Goal: Information Seeking & Learning: Learn about a topic

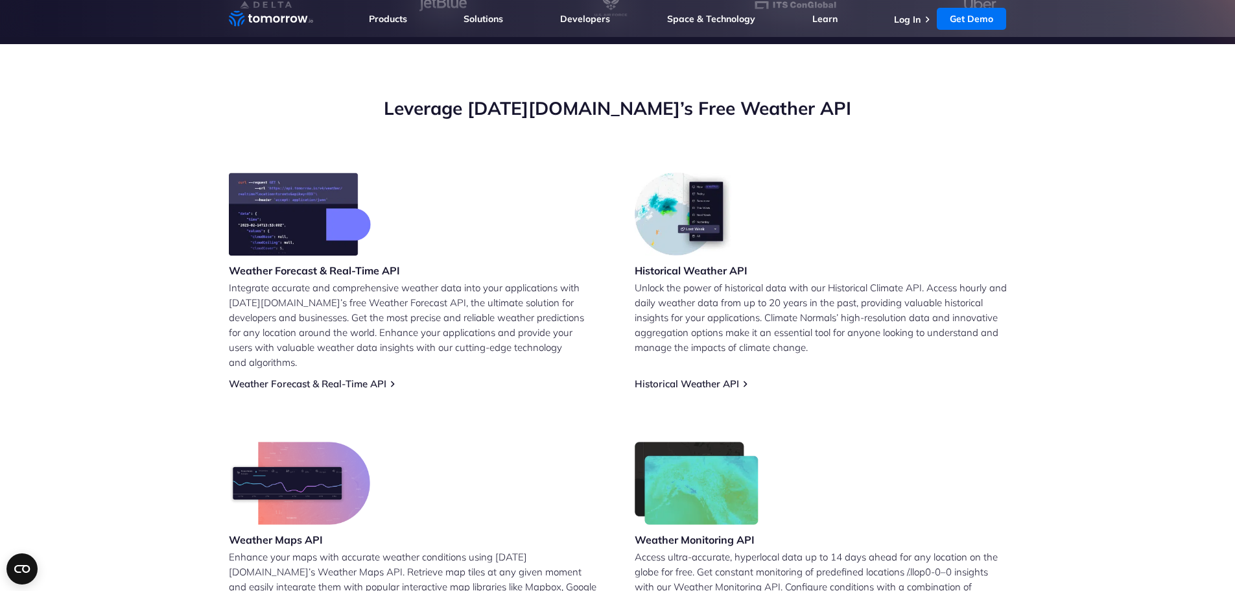
scroll to position [454, 0]
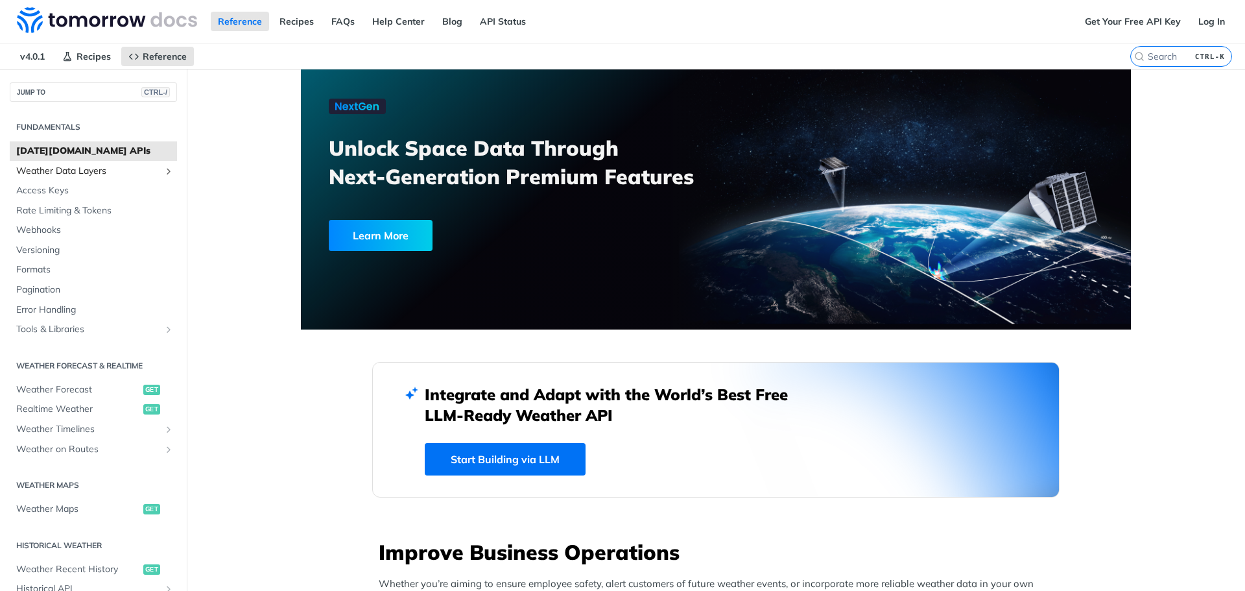
click at [63, 172] on span "Weather Data Layers" at bounding box center [88, 171] width 144 height 13
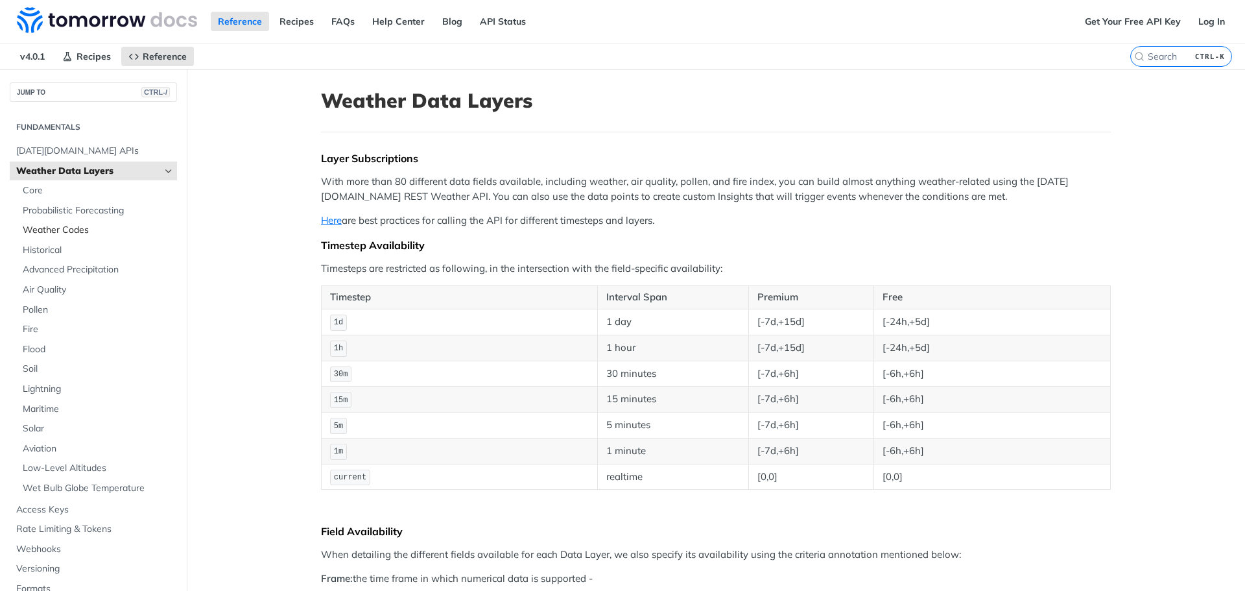
click at [62, 230] on span "Weather Codes" at bounding box center [98, 230] width 151 height 13
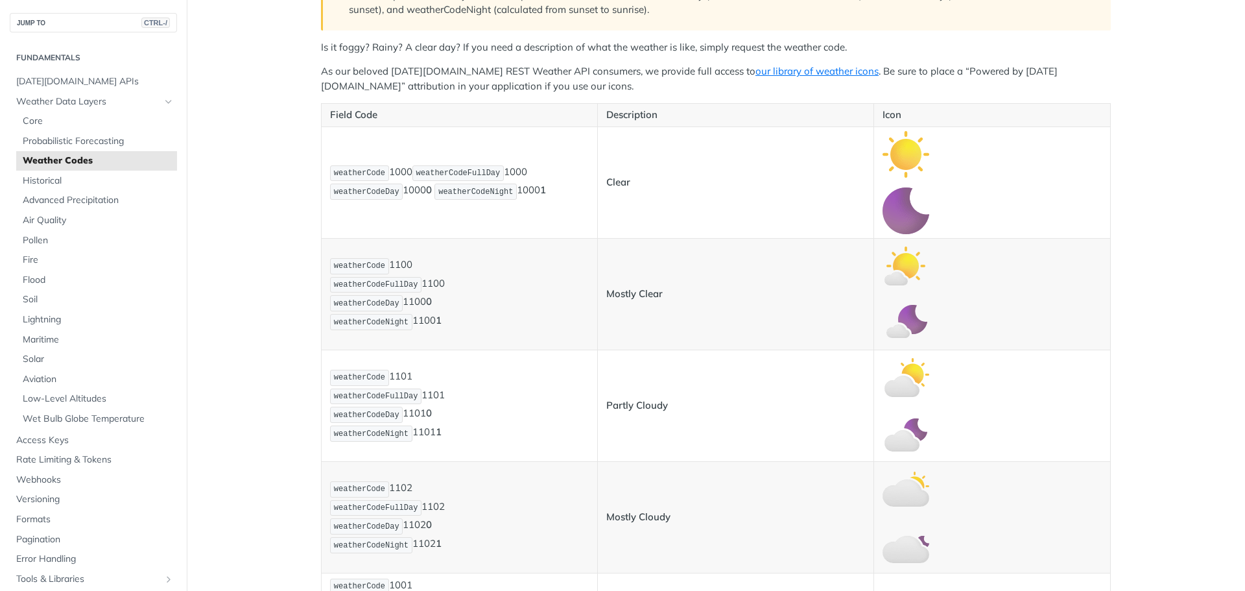
scroll to position [324, 0]
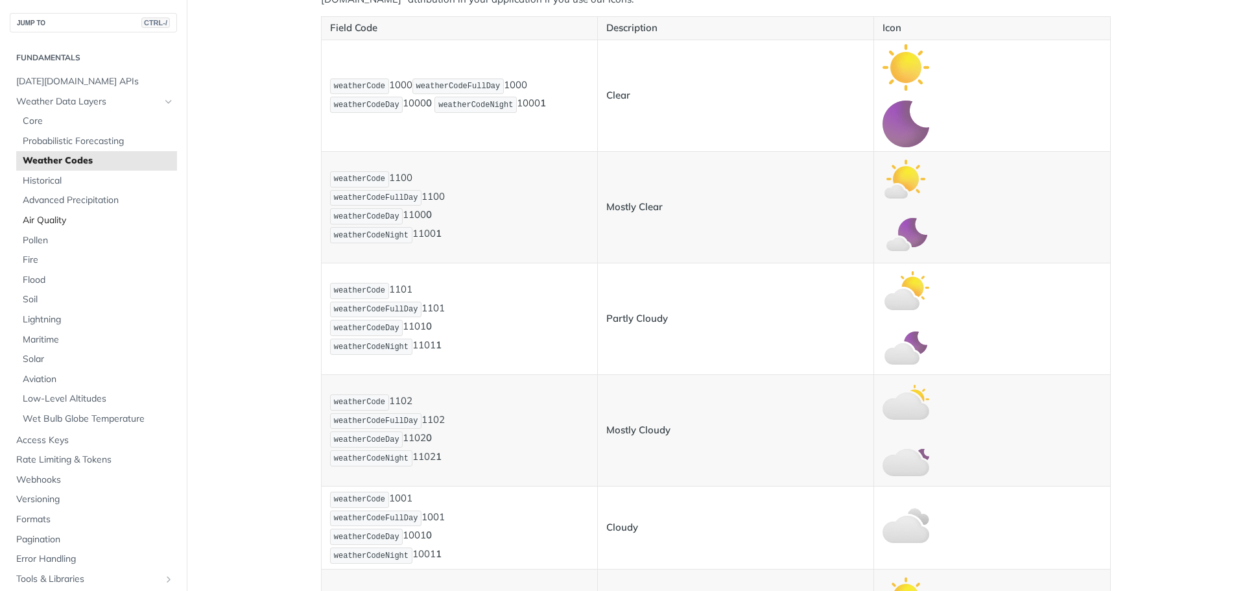
click at [50, 224] on span "Air Quality" at bounding box center [98, 220] width 151 height 13
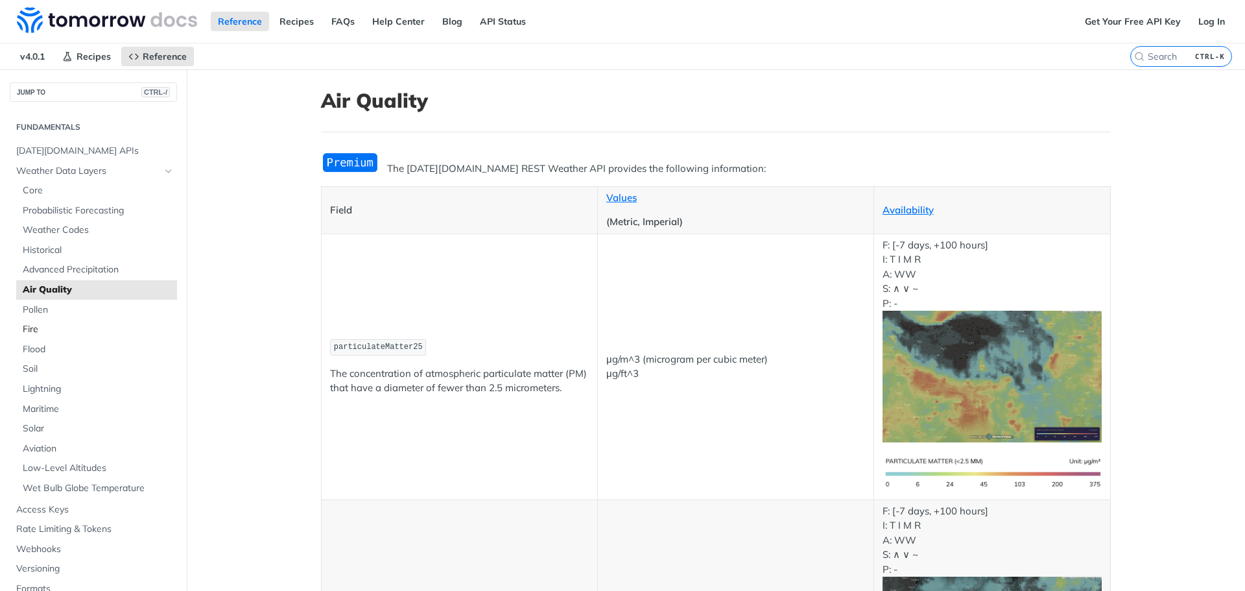
click at [26, 332] on span "Fire" at bounding box center [98, 329] width 151 height 13
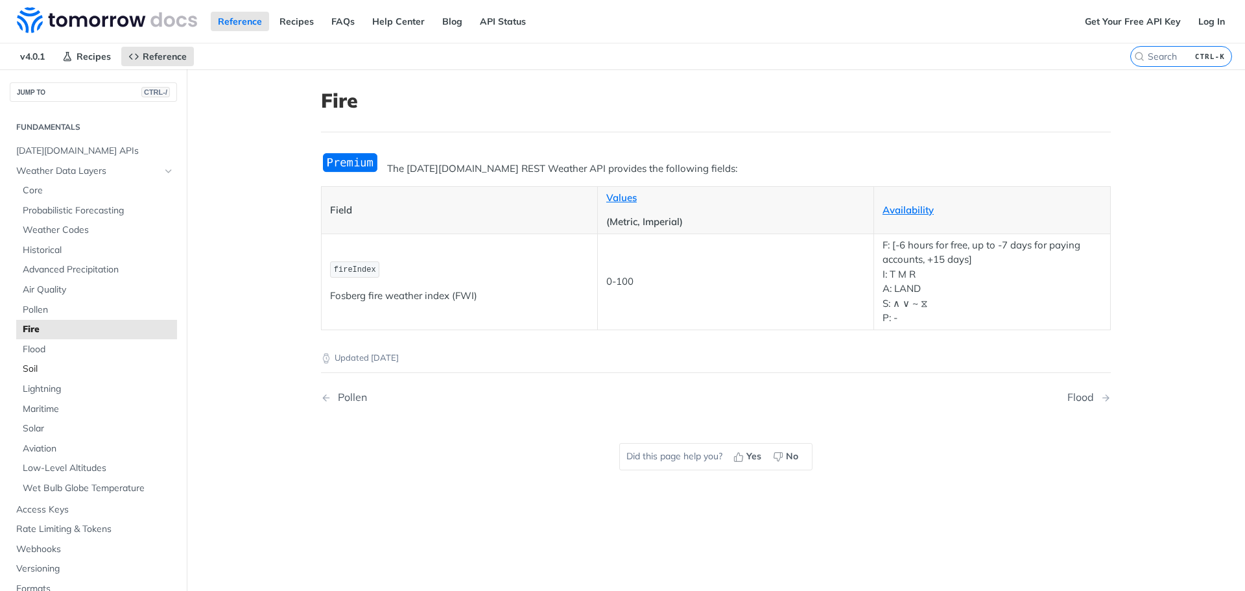
click at [29, 371] on span "Soil" at bounding box center [98, 368] width 151 height 13
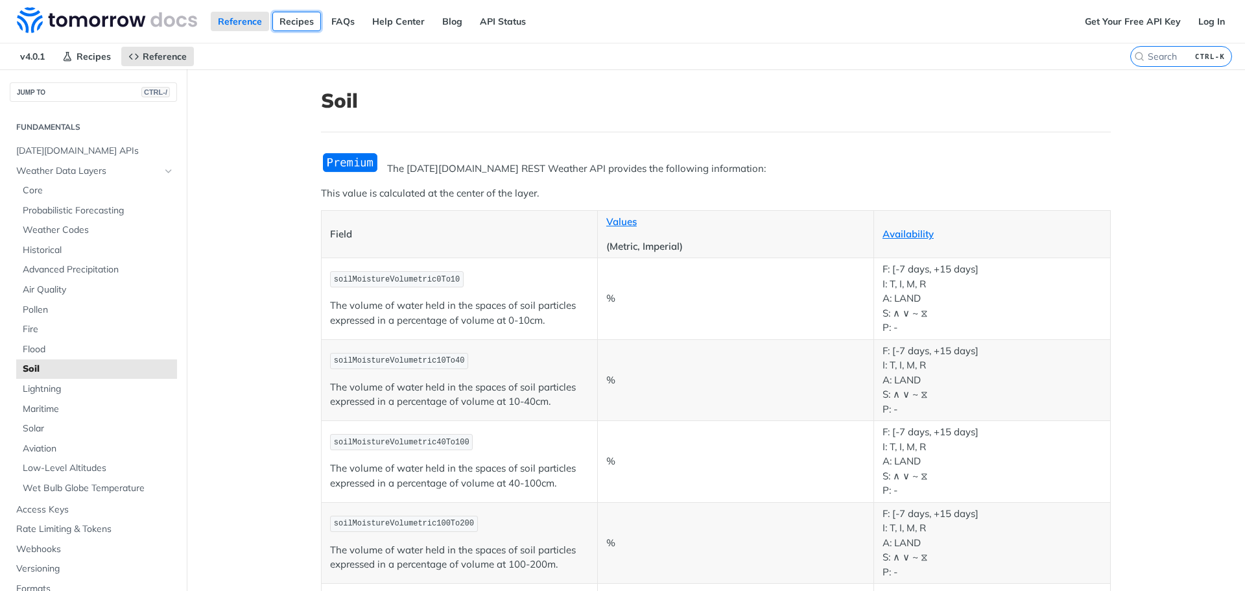
click at [296, 19] on link "Recipes" at bounding box center [296, 21] width 49 height 19
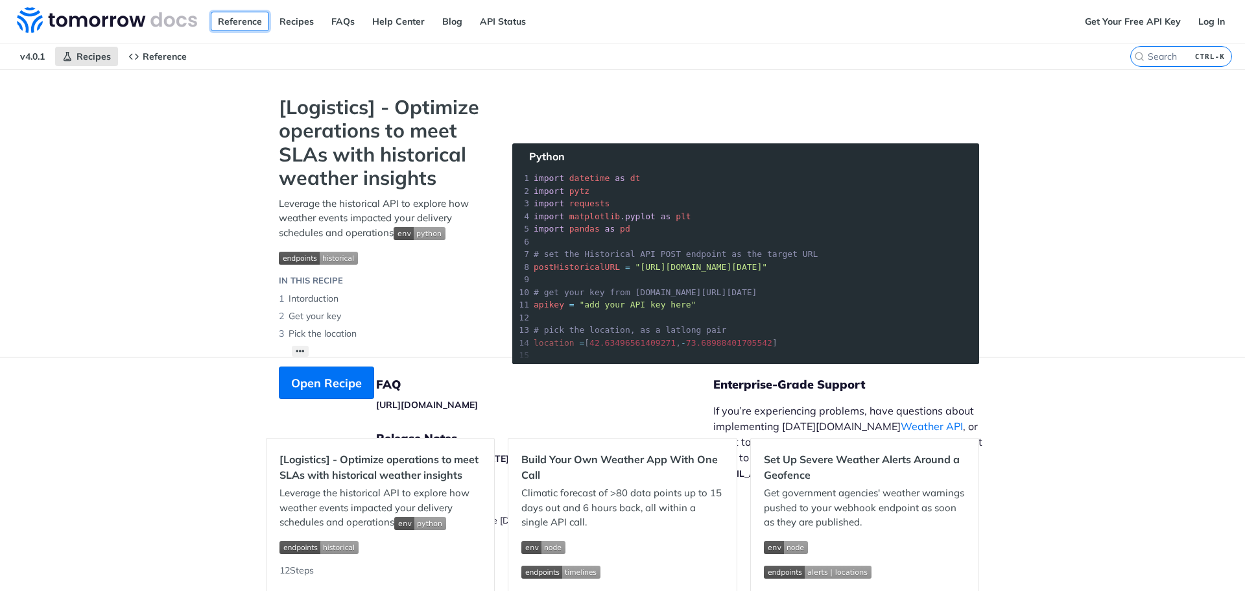
click at [239, 23] on link "Reference" at bounding box center [240, 21] width 58 height 19
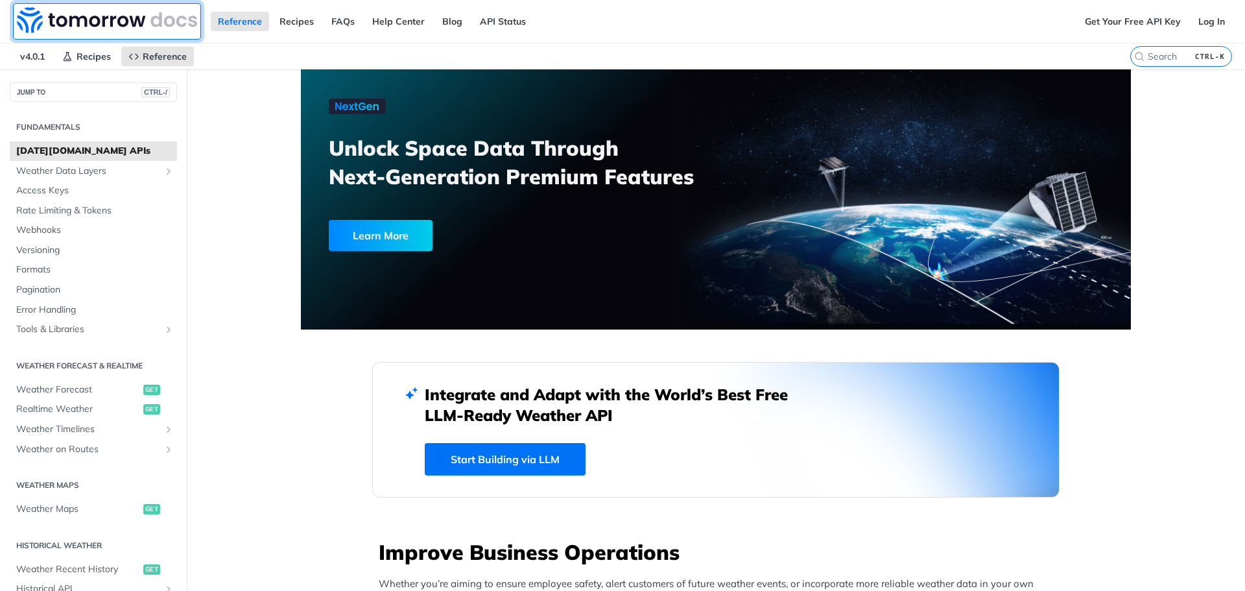
click at [124, 21] on img at bounding box center [107, 20] width 180 height 26
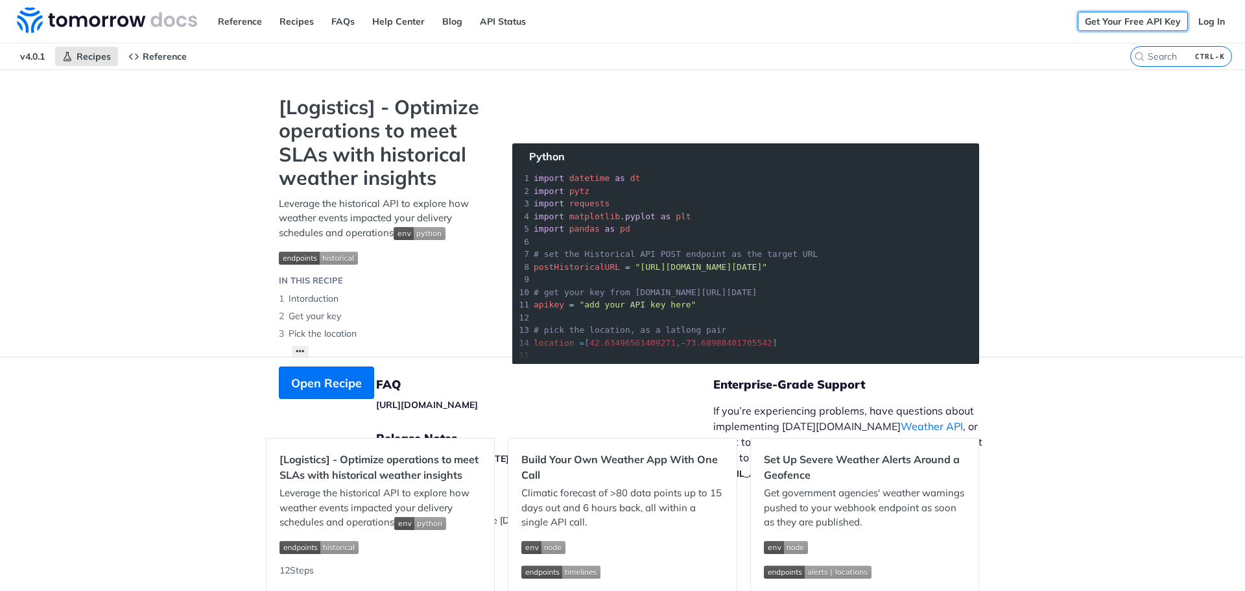
click at [1106, 21] on link "Get Your Free API Key" at bounding box center [1132, 21] width 110 height 19
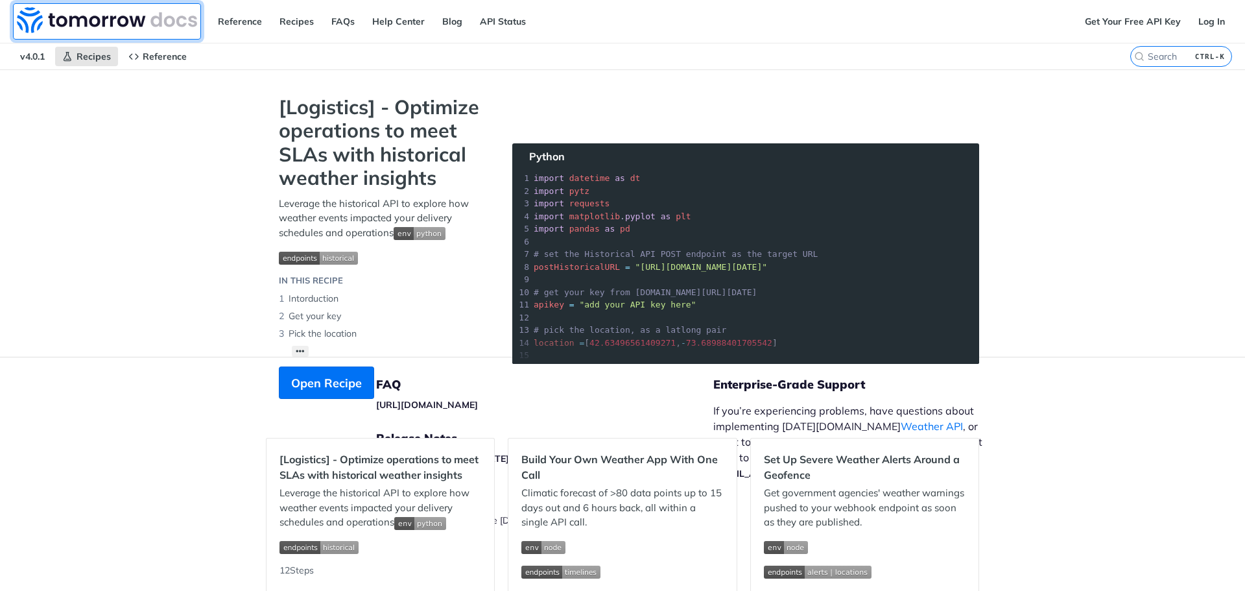
click at [37, 19] on img at bounding box center [107, 20] width 180 height 26
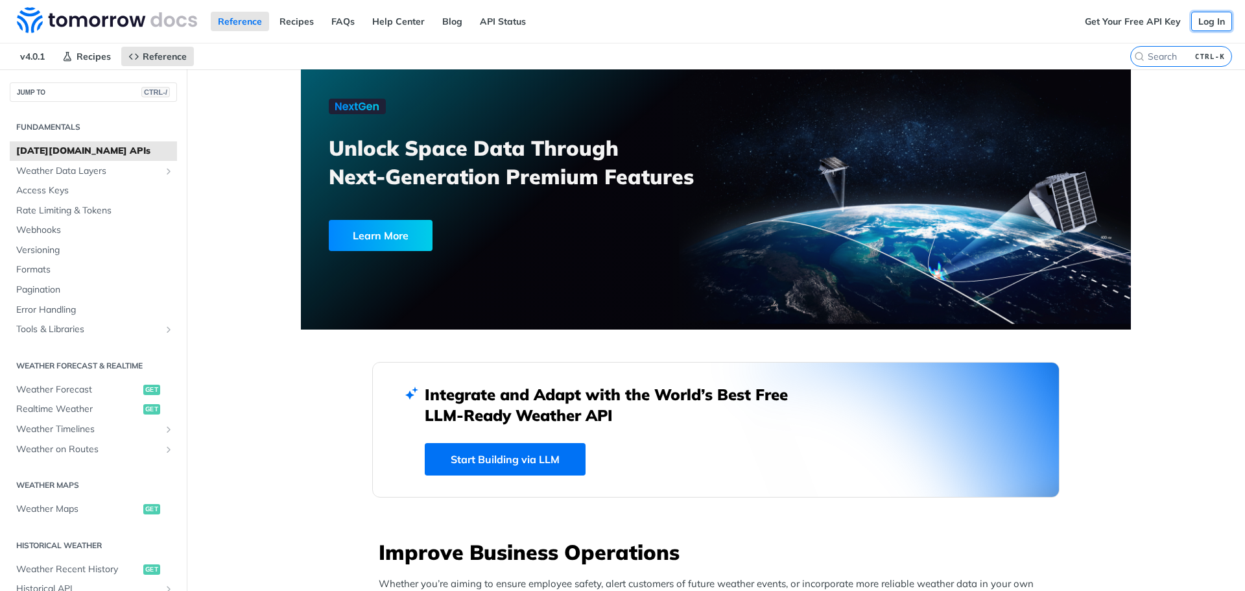
click at [1202, 25] on link "Log In" at bounding box center [1211, 21] width 41 height 19
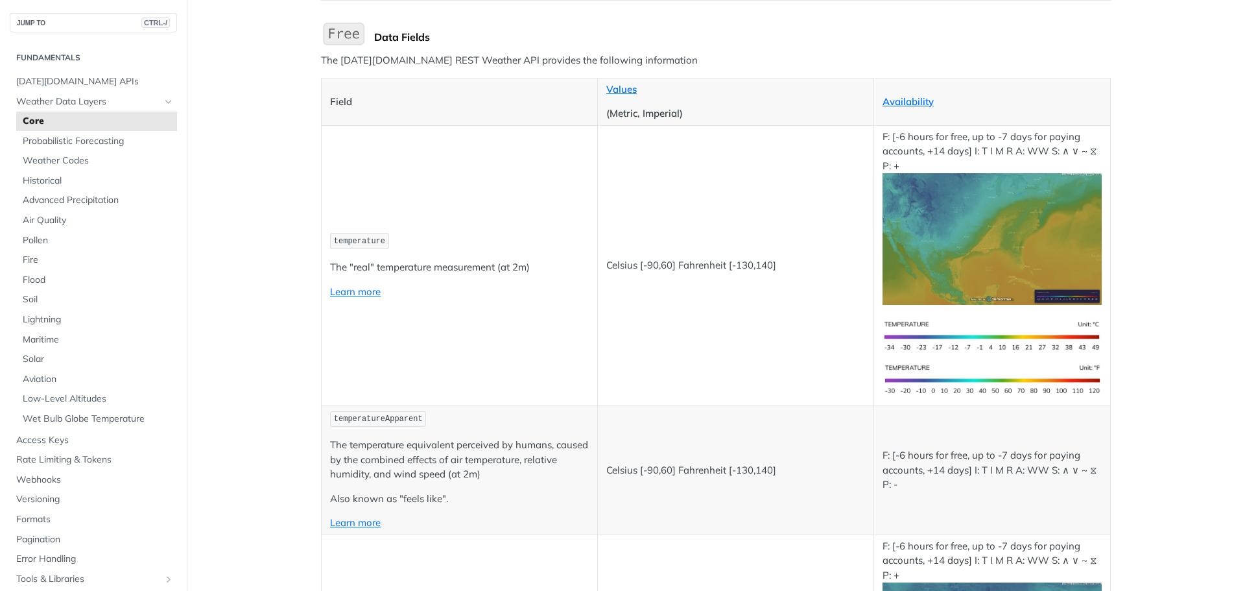
scroll to position [65, 0]
